Goal: Task Accomplishment & Management: Manage account settings

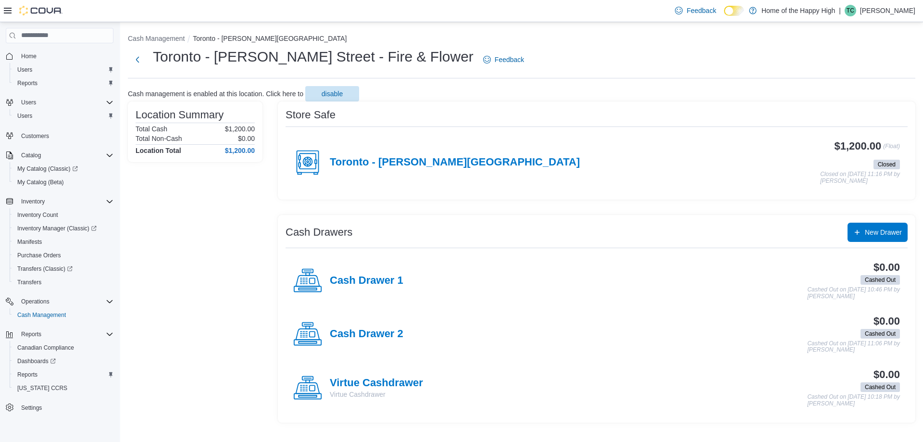
click at [894, 11] on p "[PERSON_NAME]" at bounding box center [887, 11] width 55 height 12
click at [863, 92] on span "Sign Out" at bounding box center [853, 94] width 26 height 10
